Goal: Register for event/course

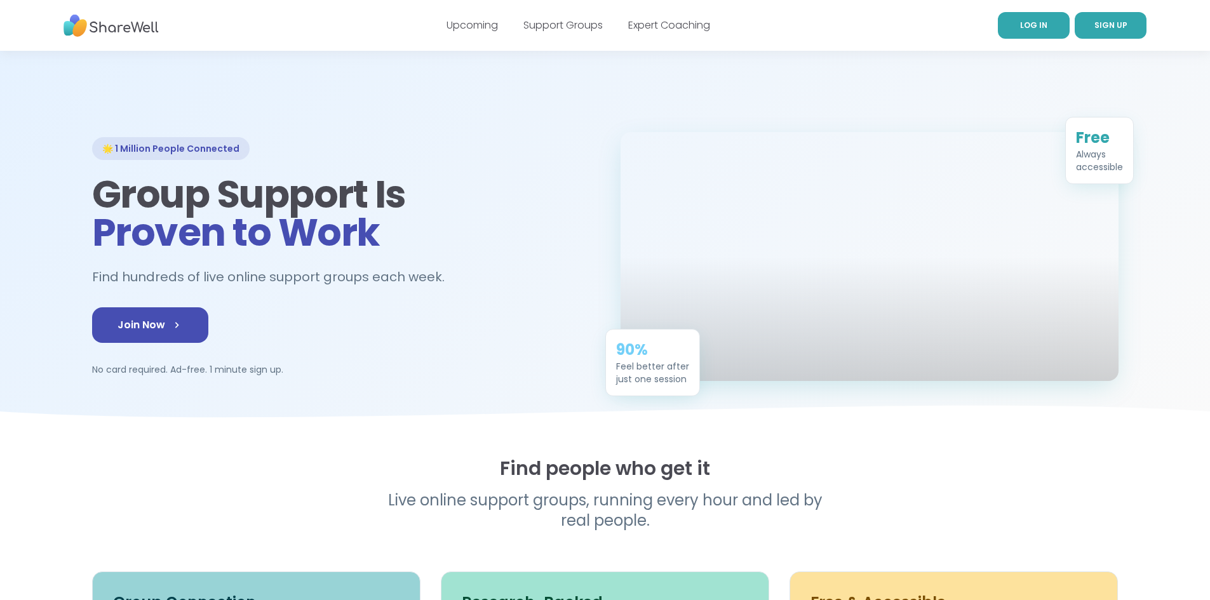
click at [1032, 30] on span "LOG IN" at bounding box center [1033, 25] width 27 height 11
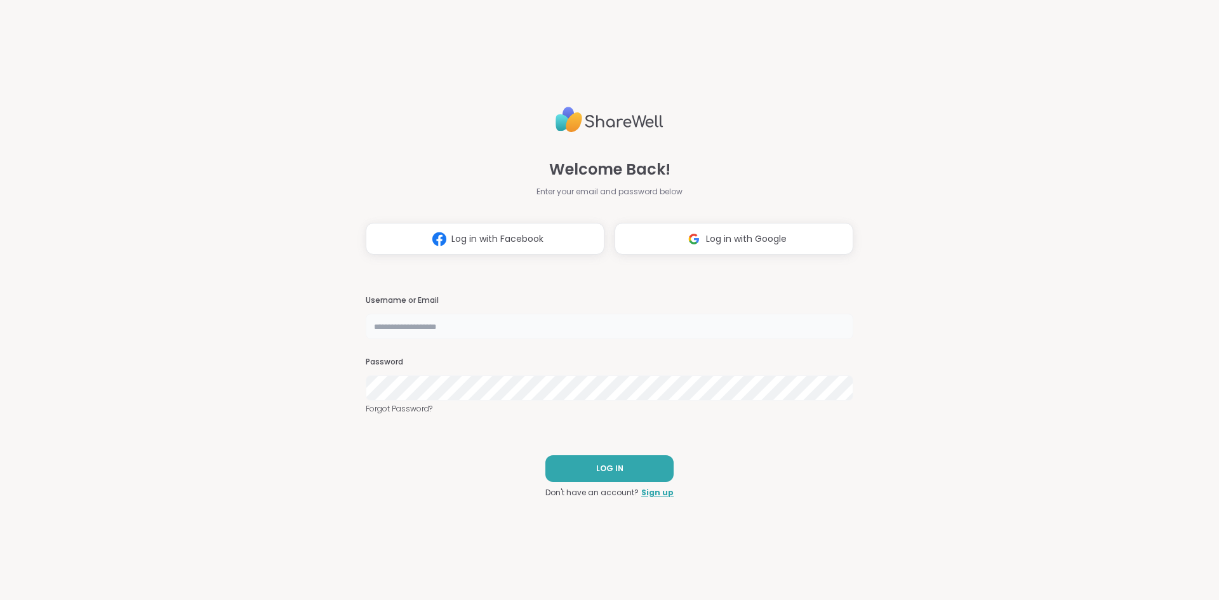
click at [570, 326] on input "text" at bounding box center [610, 326] width 488 height 25
type input "******"
click at [624, 471] on button "LOG IN" at bounding box center [609, 468] width 128 height 27
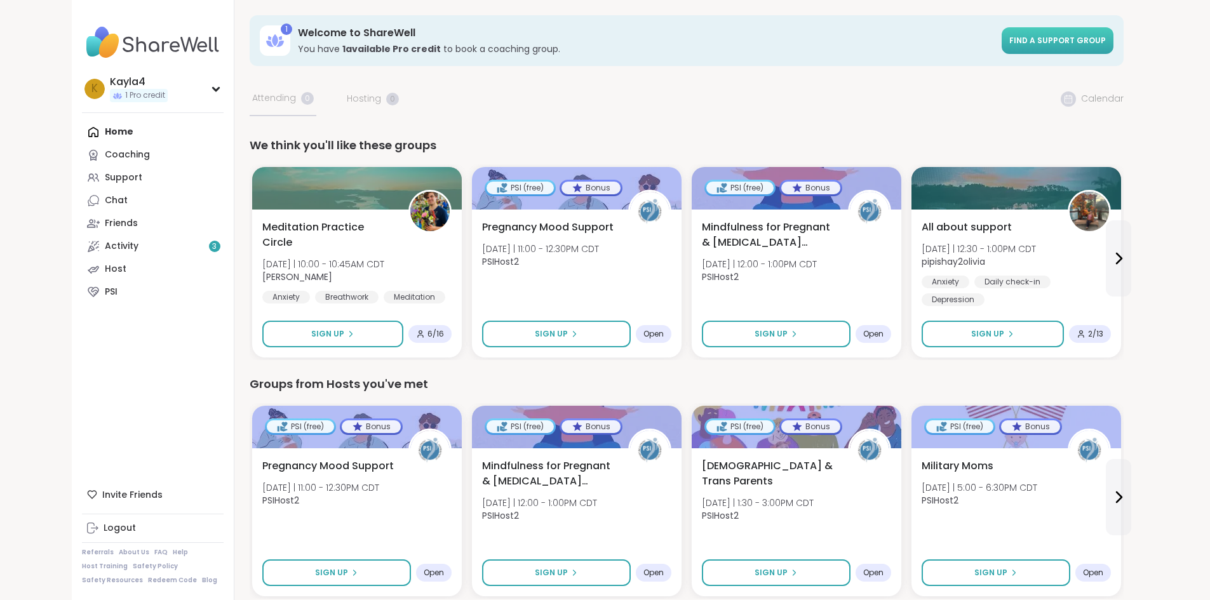
click at [1105, 44] on span "Find a support group" at bounding box center [1057, 40] width 97 height 11
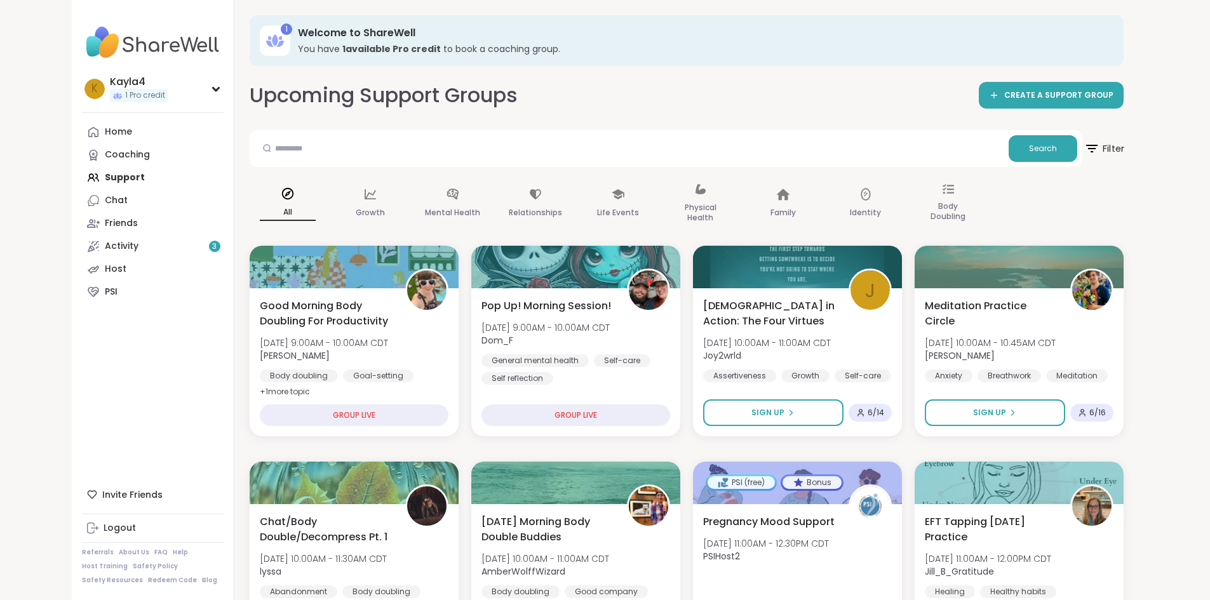
click at [1124, 150] on span "Filter" at bounding box center [1103, 149] width 41 height 32
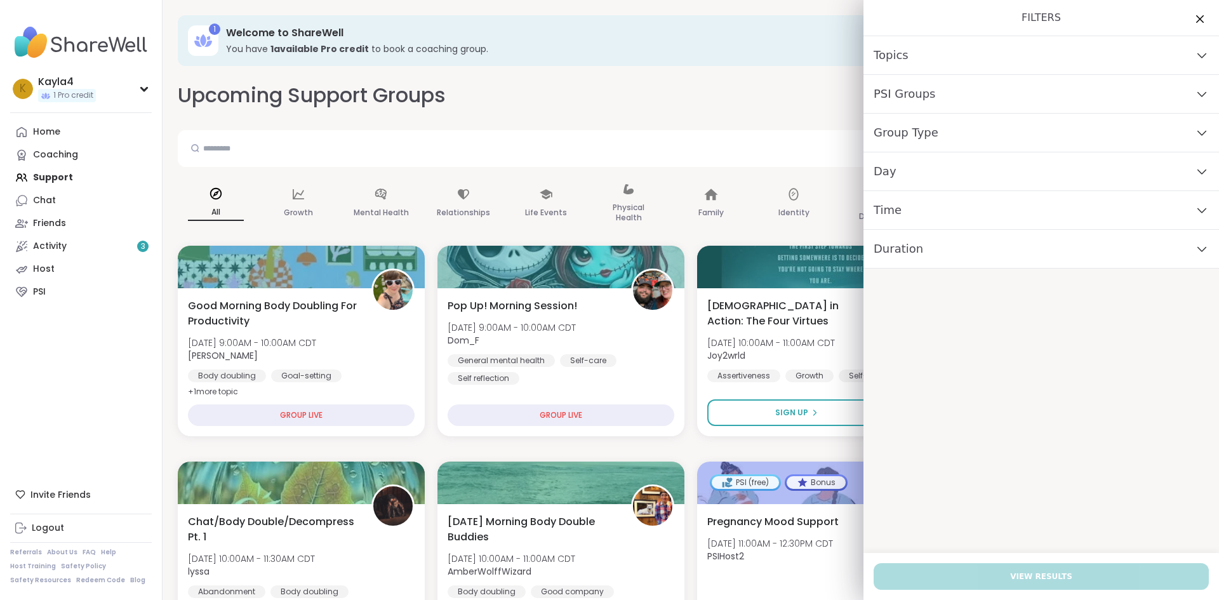
click at [917, 175] on div "Day" at bounding box center [1041, 171] width 356 height 39
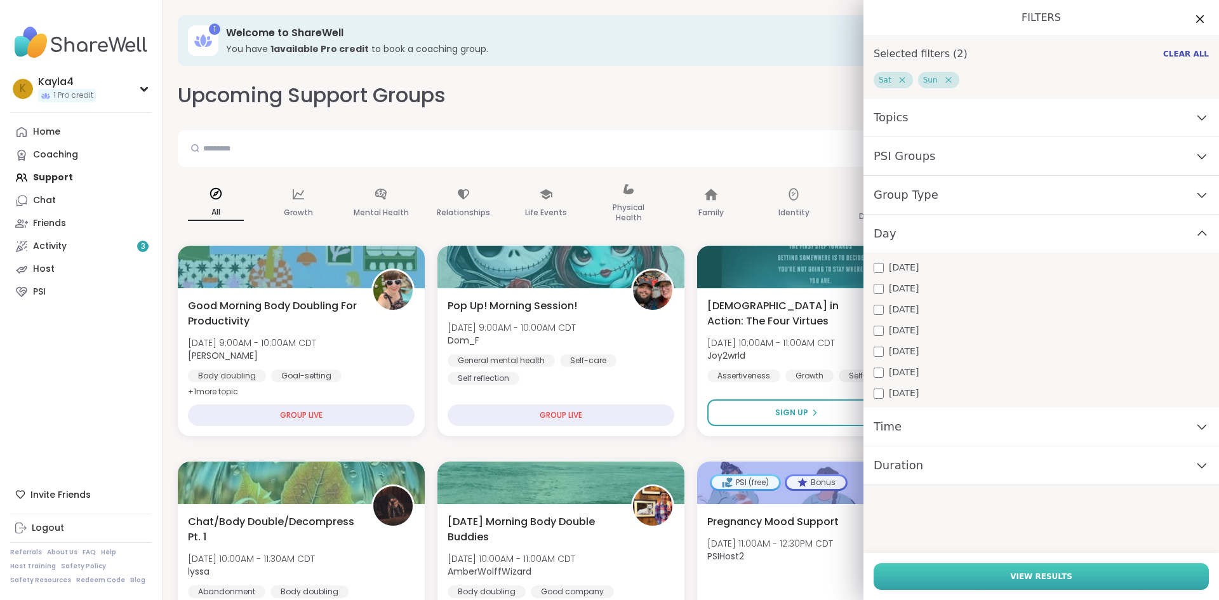
click at [1037, 580] on span "View Results" at bounding box center [1041, 576] width 62 height 11
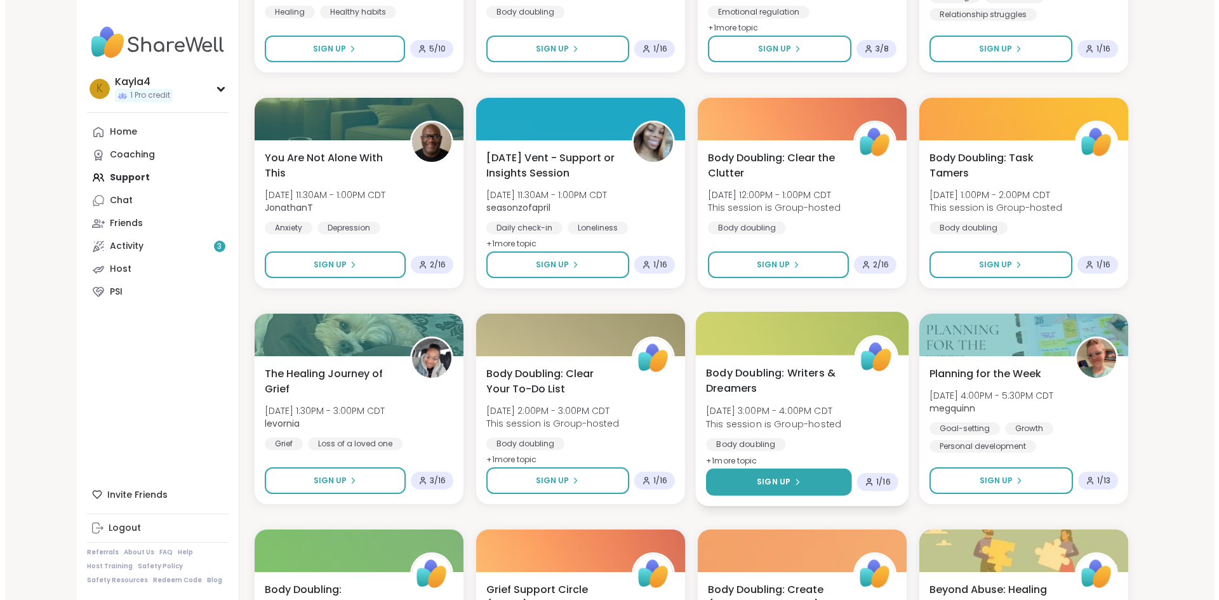
scroll to position [1270, 0]
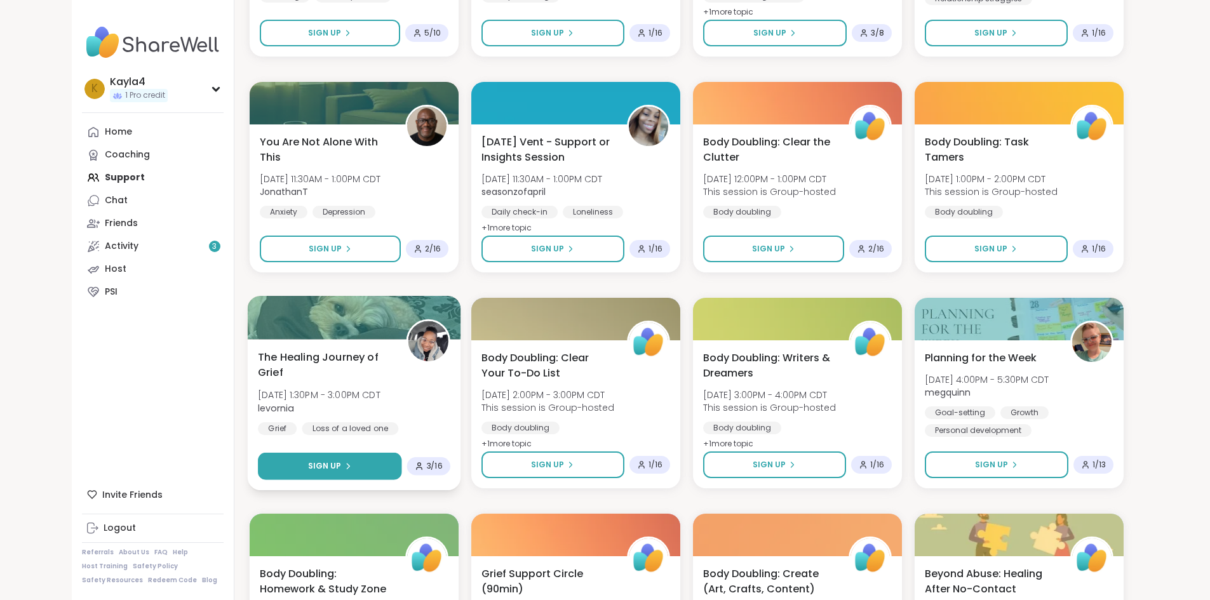
click at [314, 461] on button "Sign Up" at bounding box center [329, 466] width 143 height 27
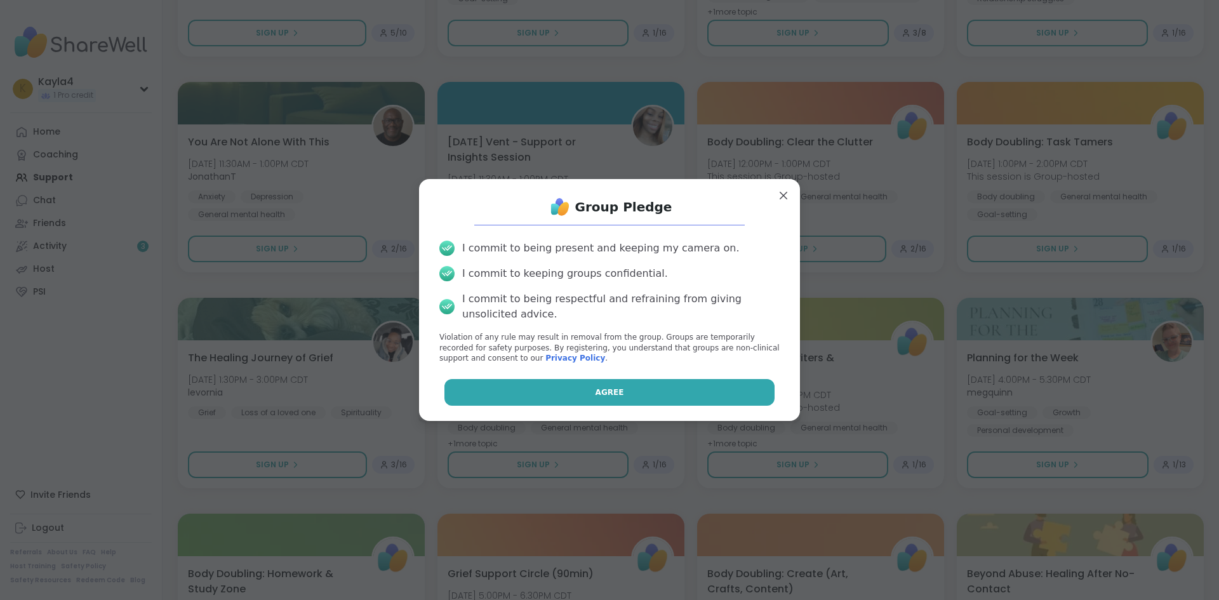
click at [572, 398] on button "Agree" at bounding box center [609, 392] width 331 height 27
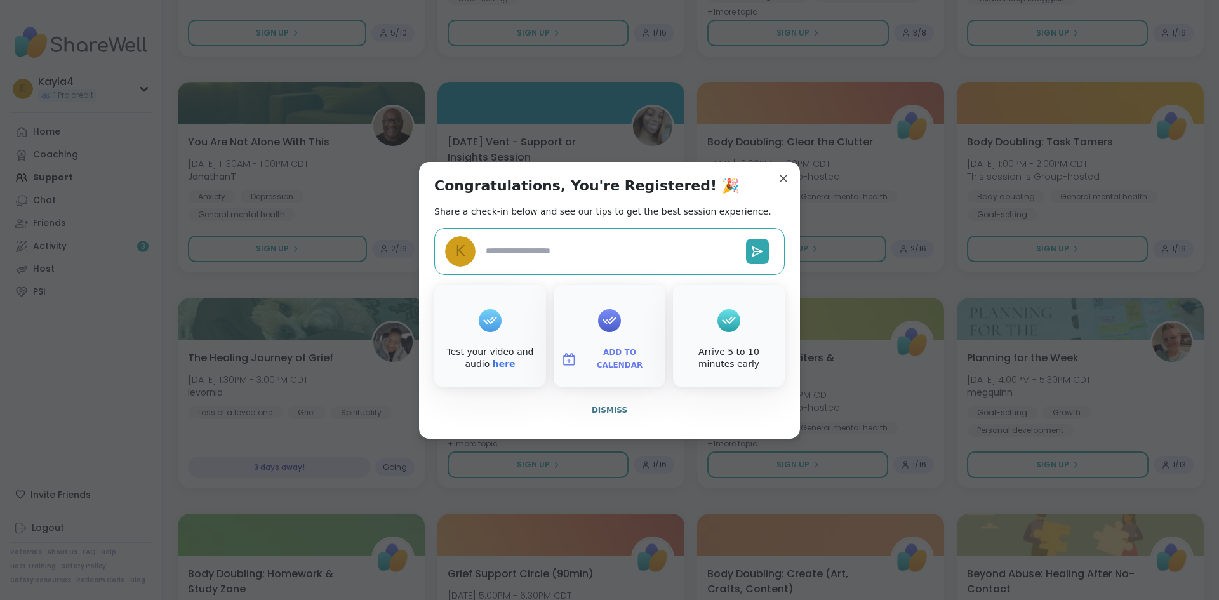
type textarea "*"
click at [603, 411] on span "Dismiss" at bounding box center [610, 410] width 36 height 9
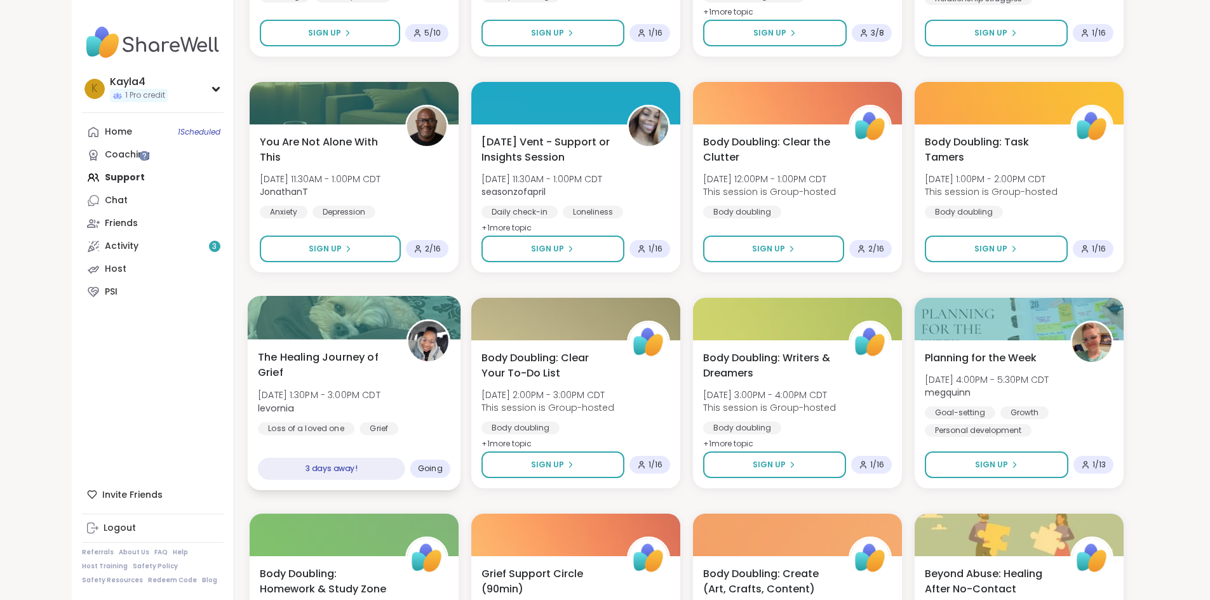
click at [305, 358] on span "The Healing Journey of Grief" at bounding box center [325, 364] width 134 height 31
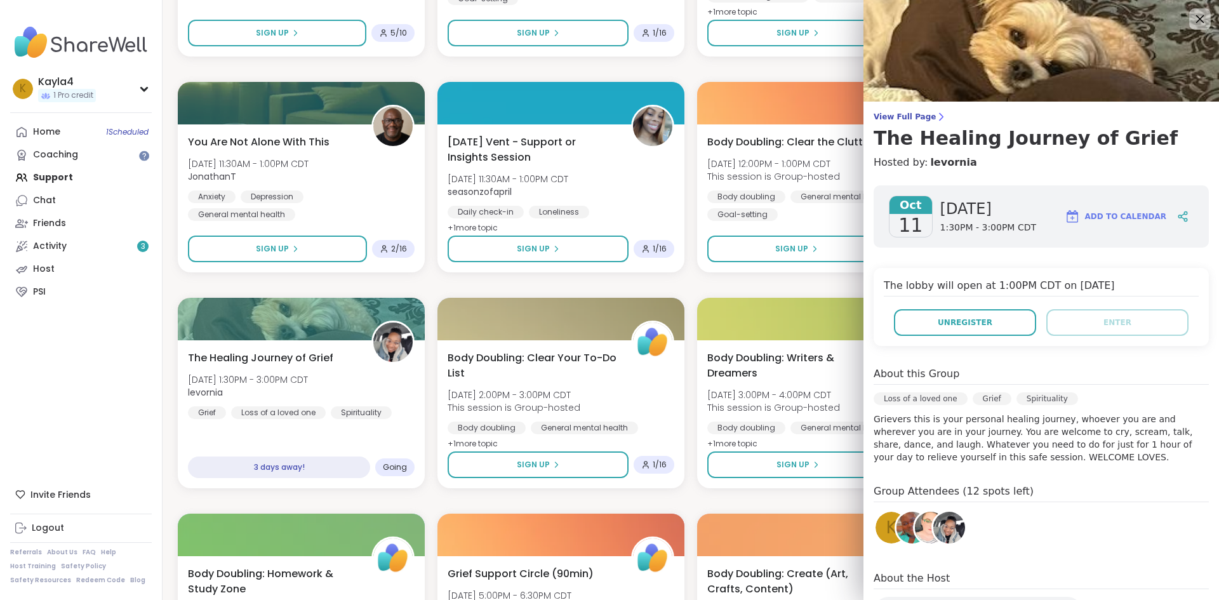
click at [1196, 19] on icon at bounding box center [1200, 19] width 8 height 8
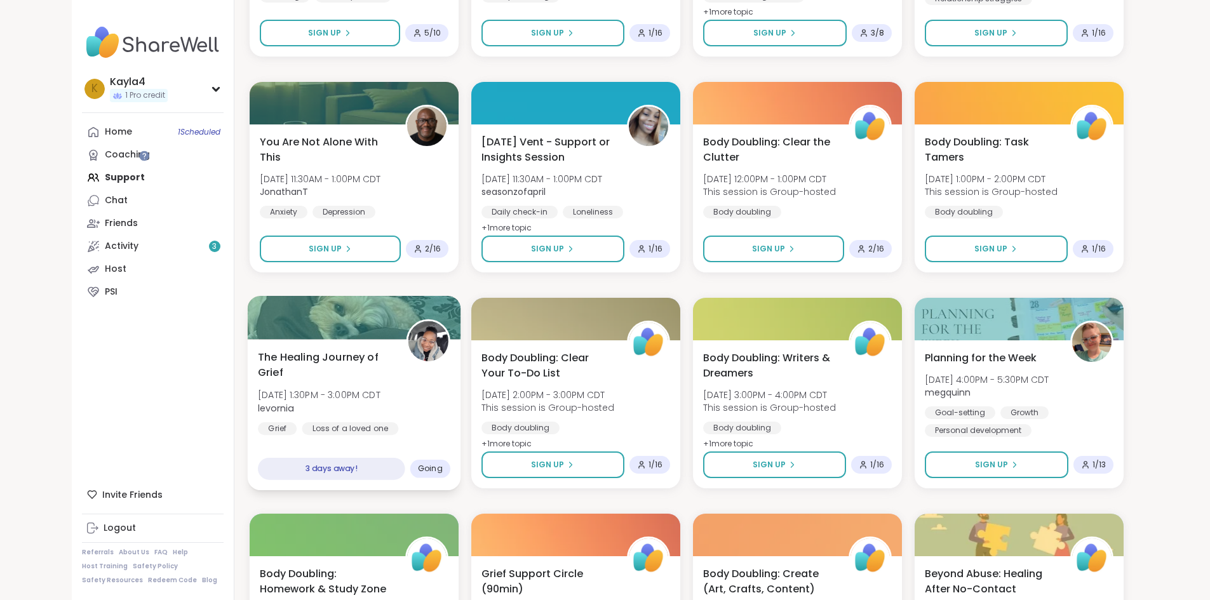
click at [258, 359] on span "The Healing Journey of Grief" at bounding box center [325, 364] width 134 height 31
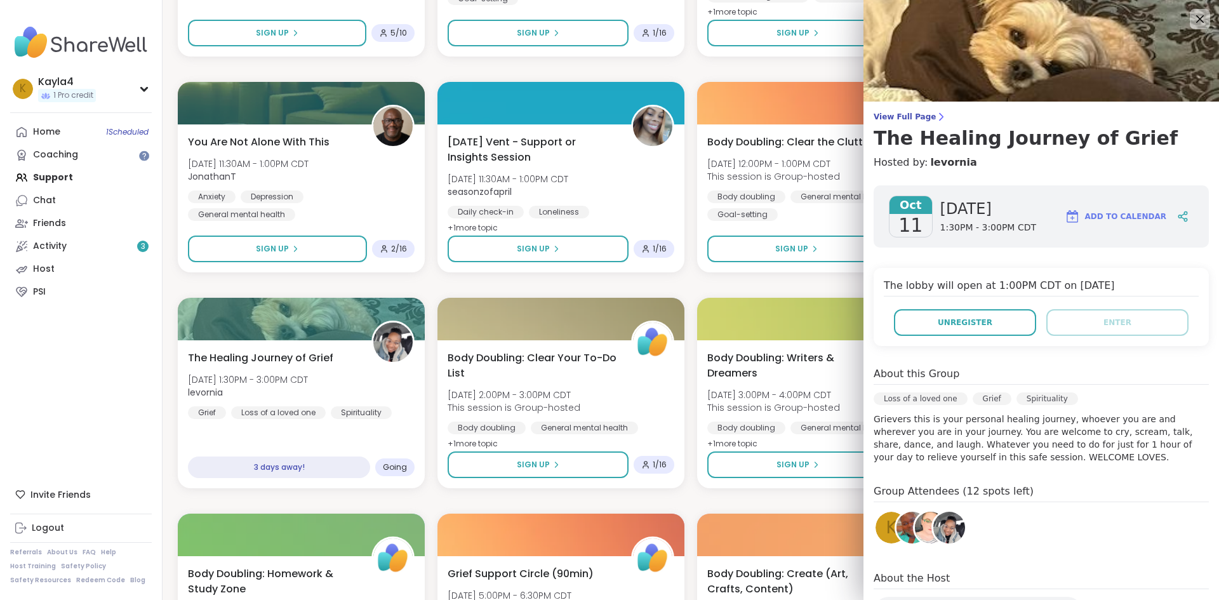
scroll to position [126, 0]
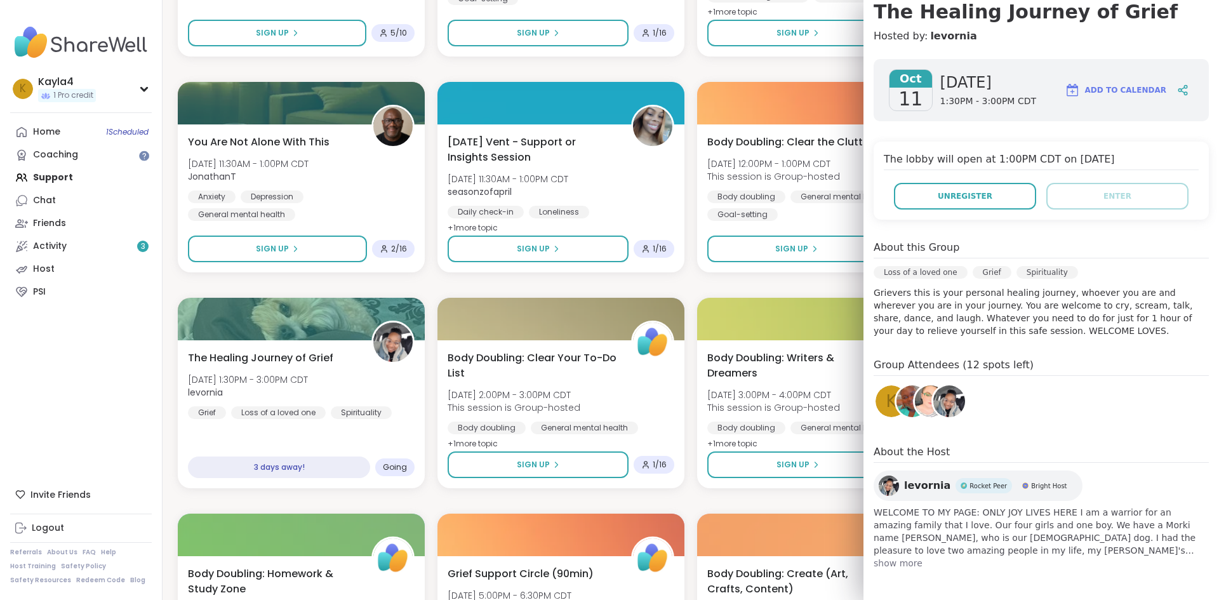
click at [898, 563] on span "show more" at bounding box center [1041, 563] width 335 height 13
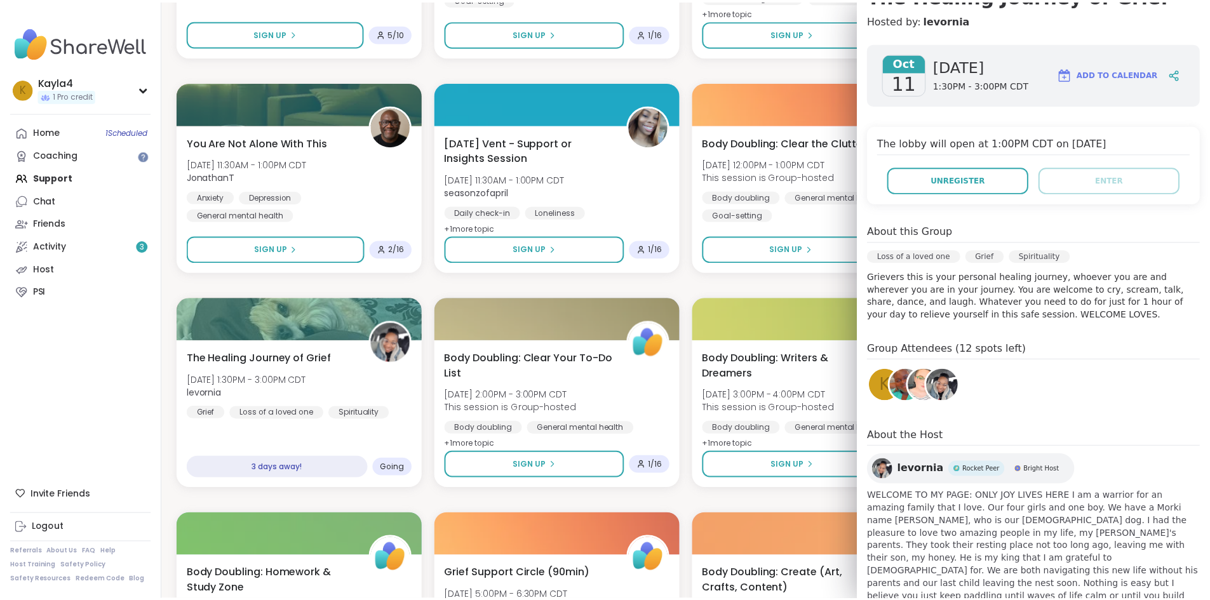
scroll to position [0, 0]
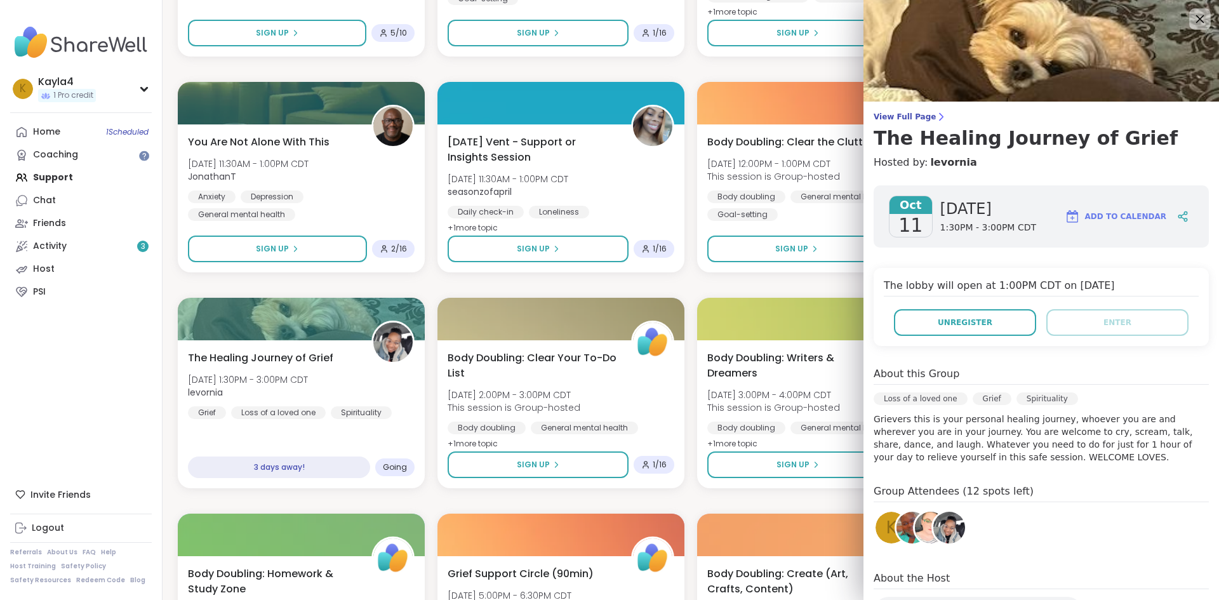
click at [1192, 22] on icon at bounding box center [1200, 19] width 16 height 16
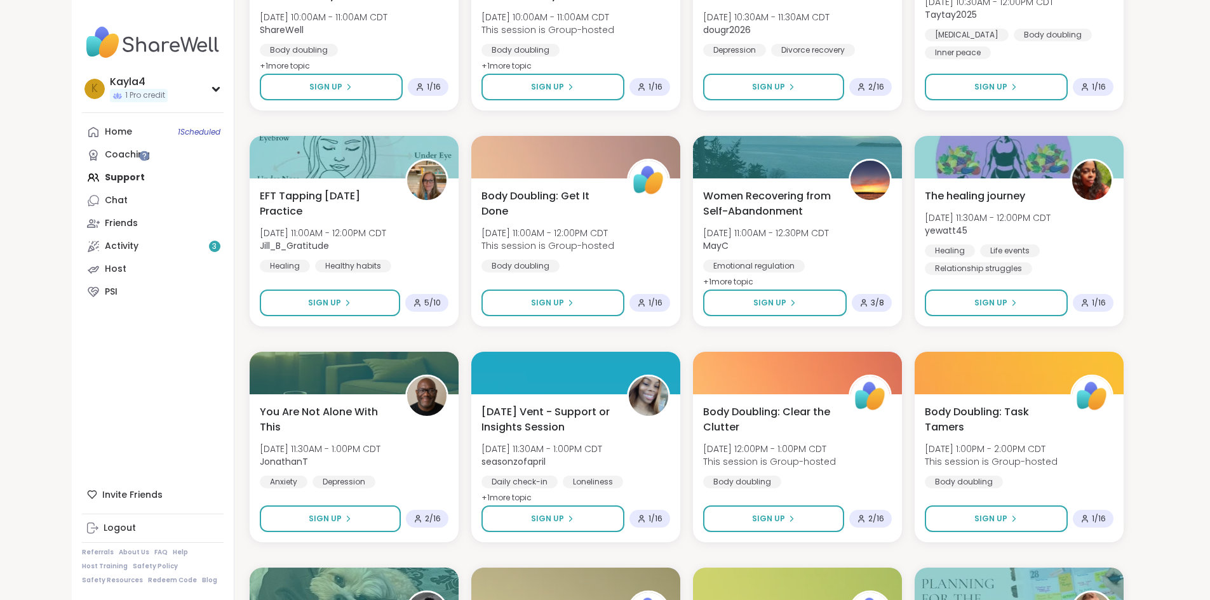
scroll to position [984, 0]
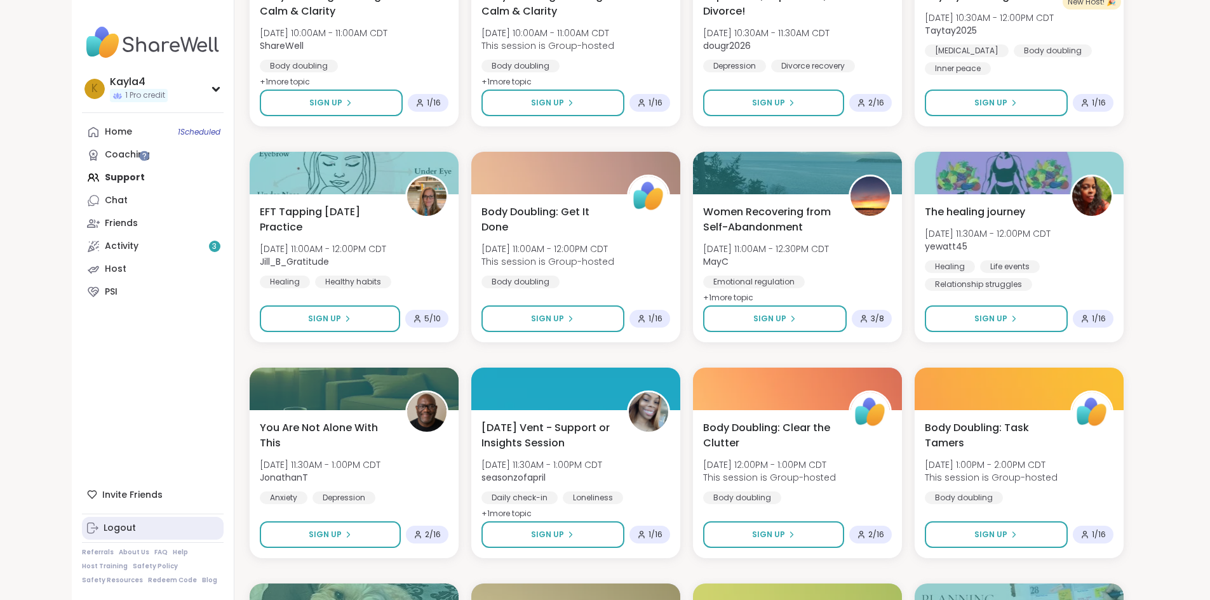
click at [103, 531] on div "Logout" at bounding box center [119, 528] width 32 height 13
